Goal: Transaction & Acquisition: Obtain resource

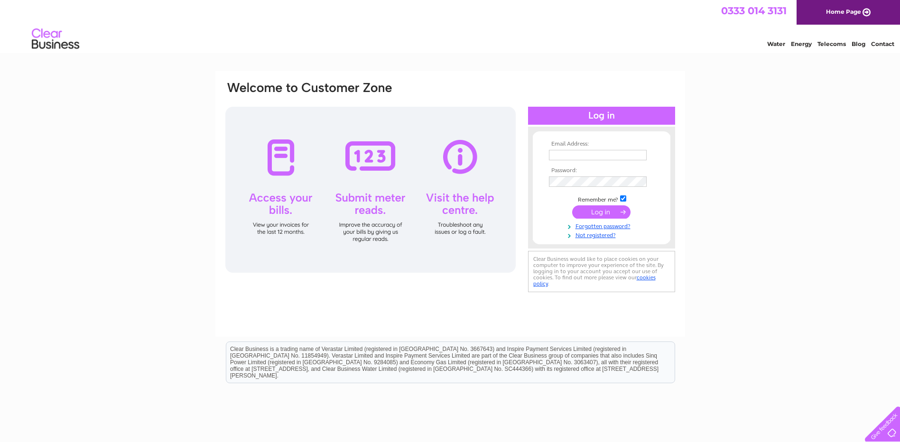
click at [574, 155] on input "text" at bounding box center [598, 155] width 98 height 10
paste input "accounts@clearwelloilfield.com"
type input "accounts@clearwelloilfield.com"
click at [593, 214] on input "submit" at bounding box center [601, 212] width 58 height 13
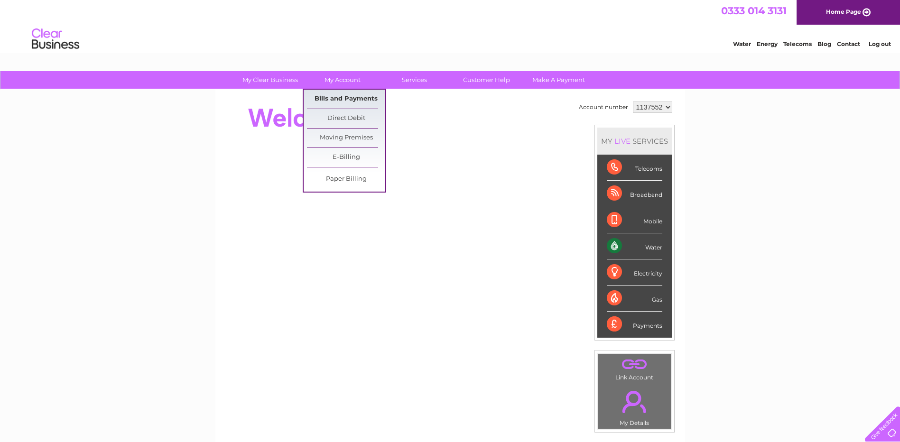
click at [334, 97] on link "Bills and Payments" at bounding box center [346, 99] width 78 height 19
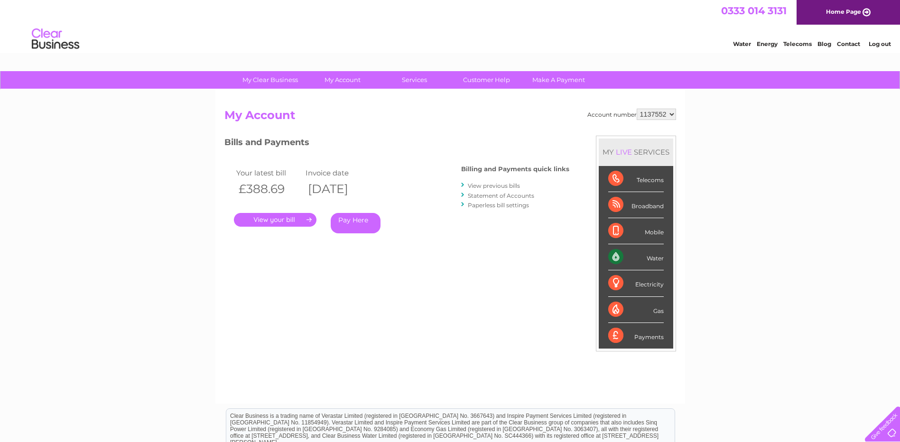
click at [276, 217] on link "." at bounding box center [275, 220] width 83 height 14
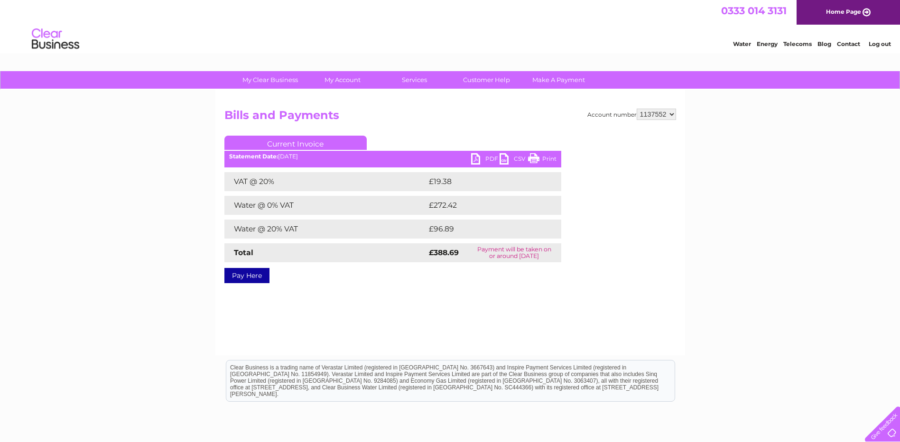
click at [478, 157] on link "PDF" at bounding box center [485, 160] width 28 height 14
click at [883, 43] on link "Log out" at bounding box center [880, 43] width 22 height 7
